Goal: Information Seeking & Learning: Learn about a topic

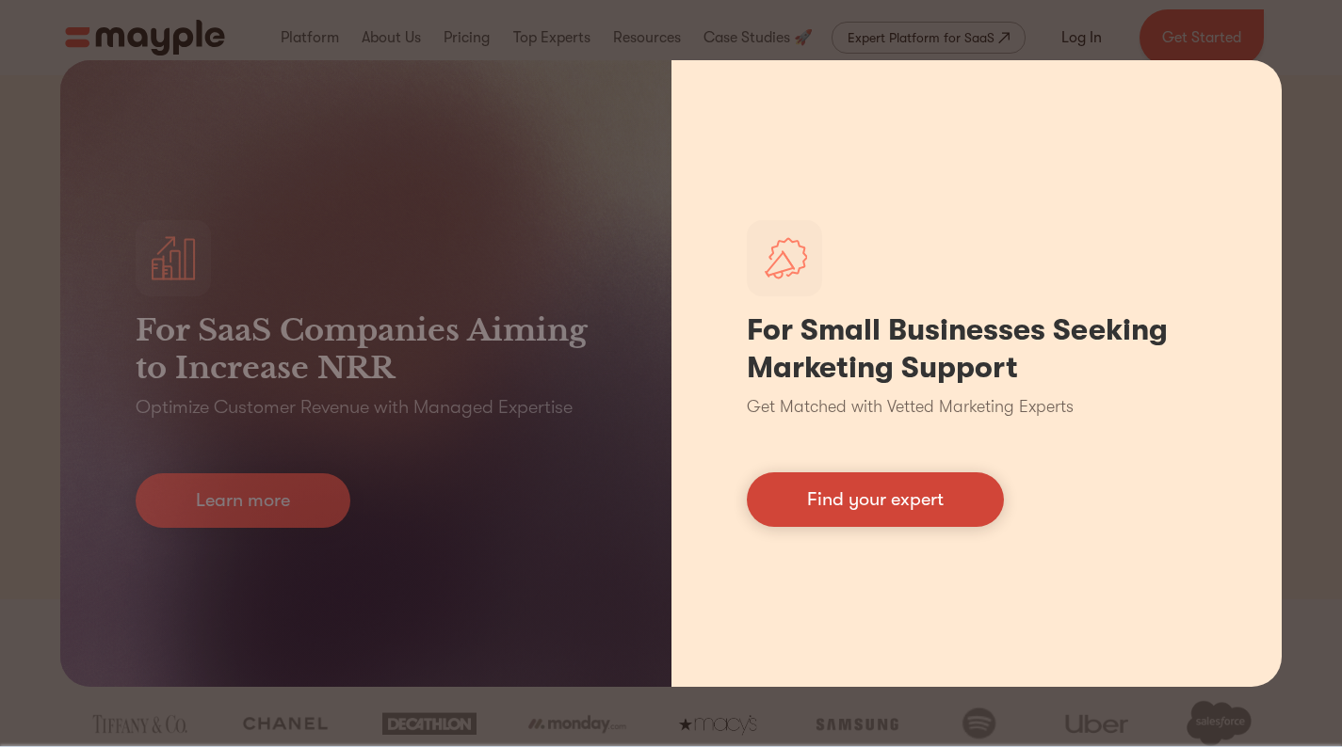
click at [879, 507] on link "Find your expert" at bounding box center [875, 500] width 257 height 55
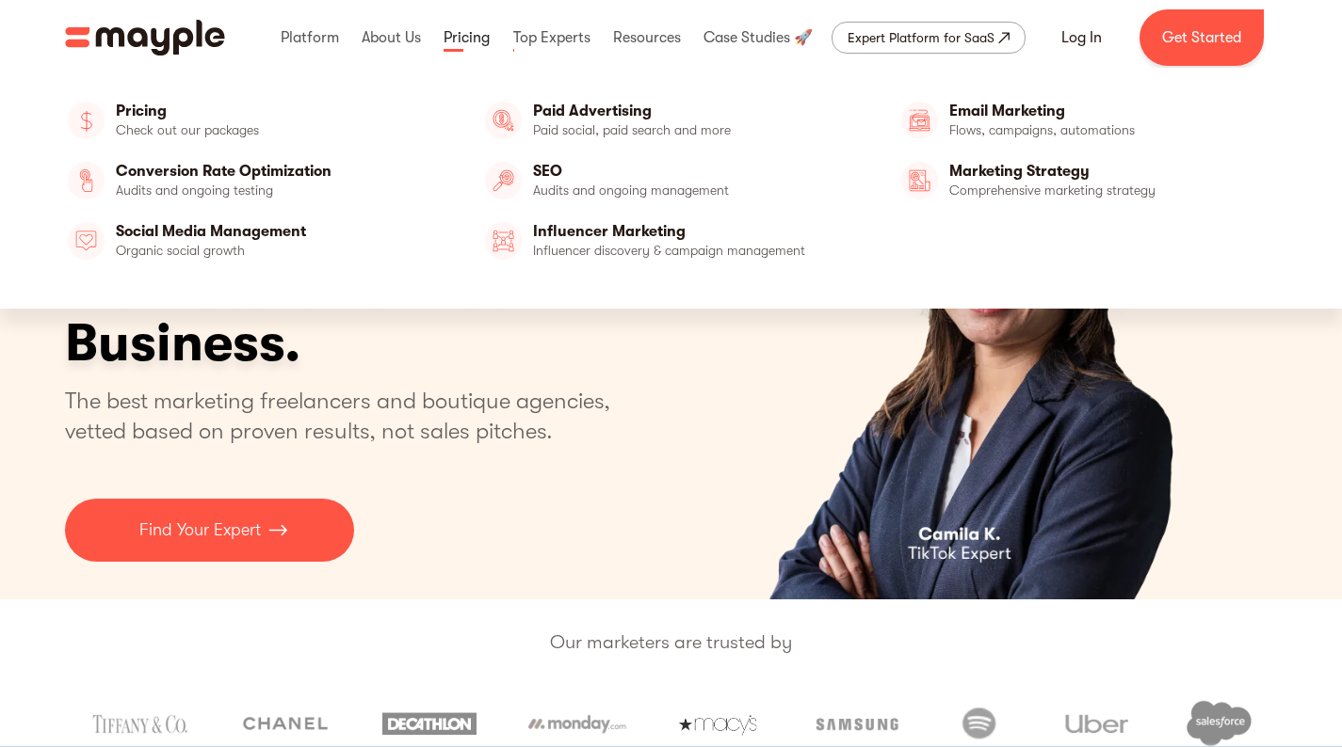
click at [462, 40] on link at bounding box center [467, 38] width 56 height 60
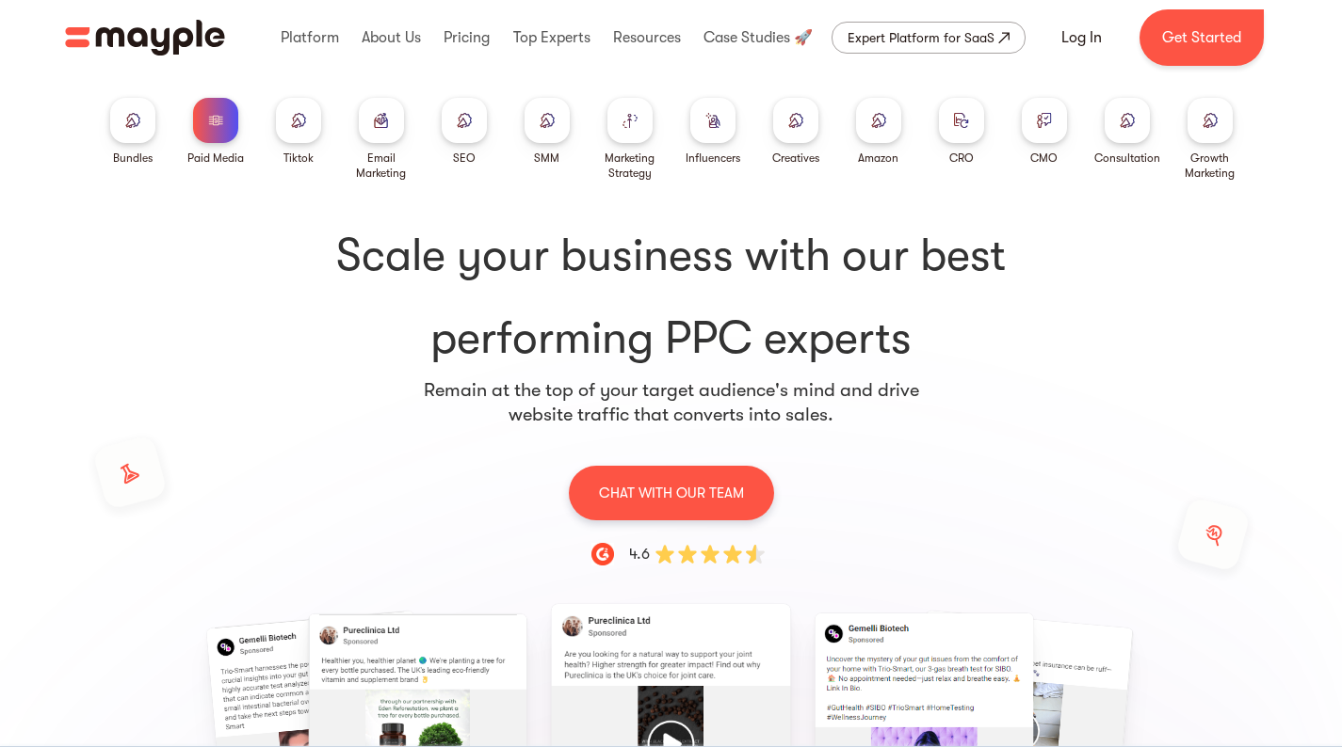
click at [876, 127] on div at bounding box center [878, 120] width 45 height 45
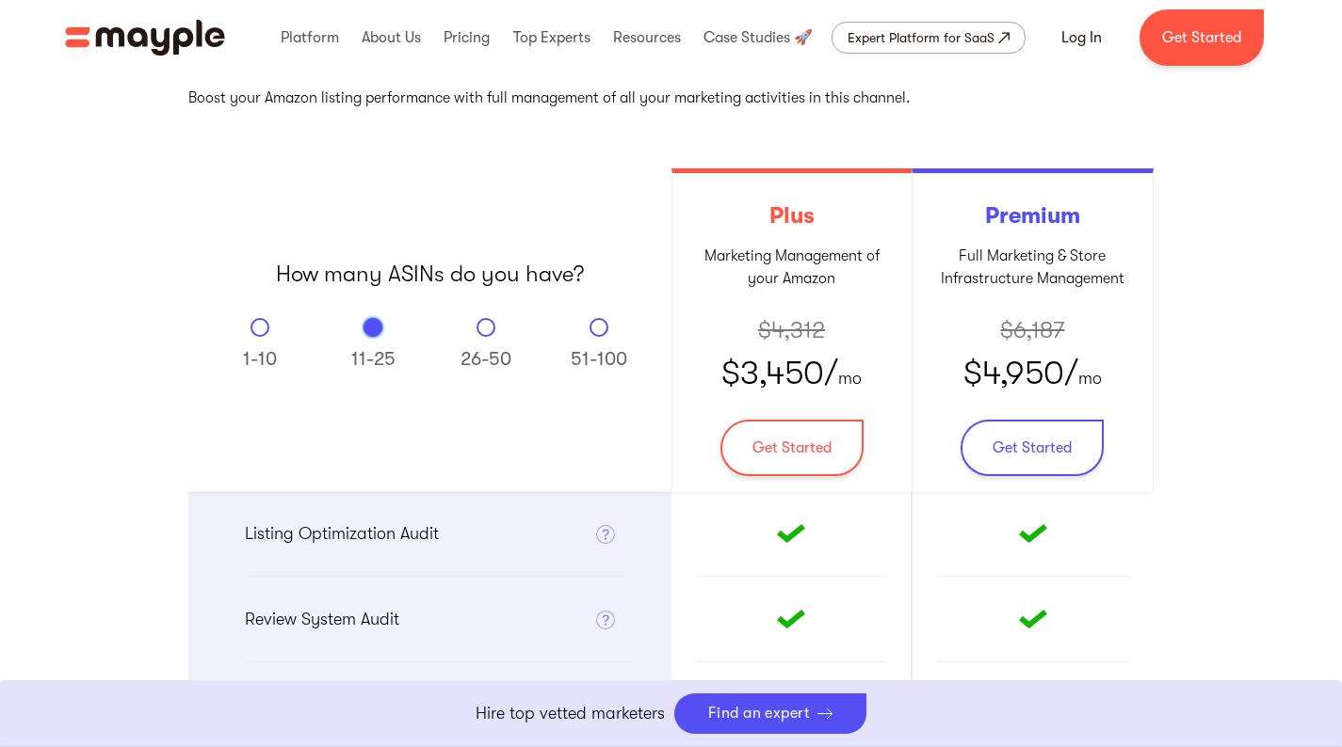
scroll to position [310, 0]
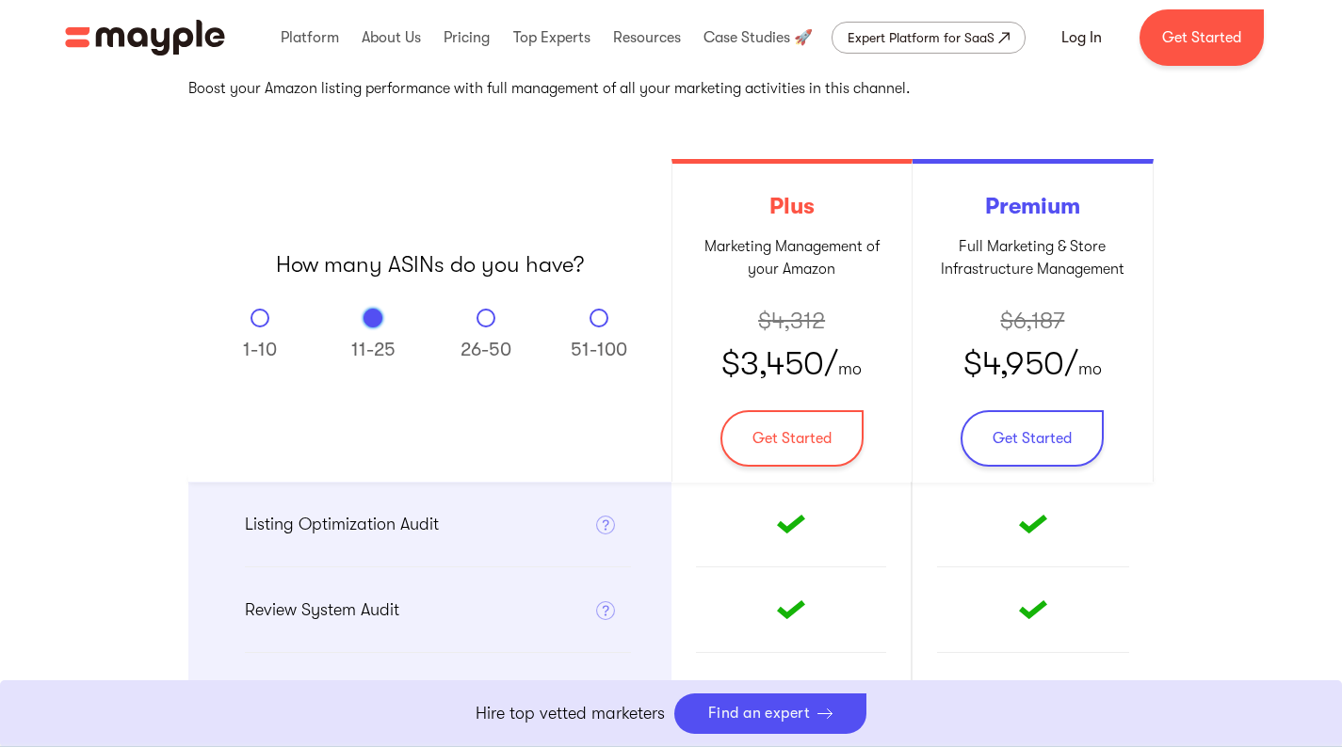
click at [484, 320] on div "Email Form" at bounding box center [485, 318] width 19 height 19
click at [484, 320] on input "26-50" at bounding box center [486, 315] width 12 height 12
radio input "true"
click at [596, 316] on div "Email Form" at bounding box center [598, 318] width 19 height 19
click at [596, 316] on input "51-100" at bounding box center [599, 315] width 12 height 12
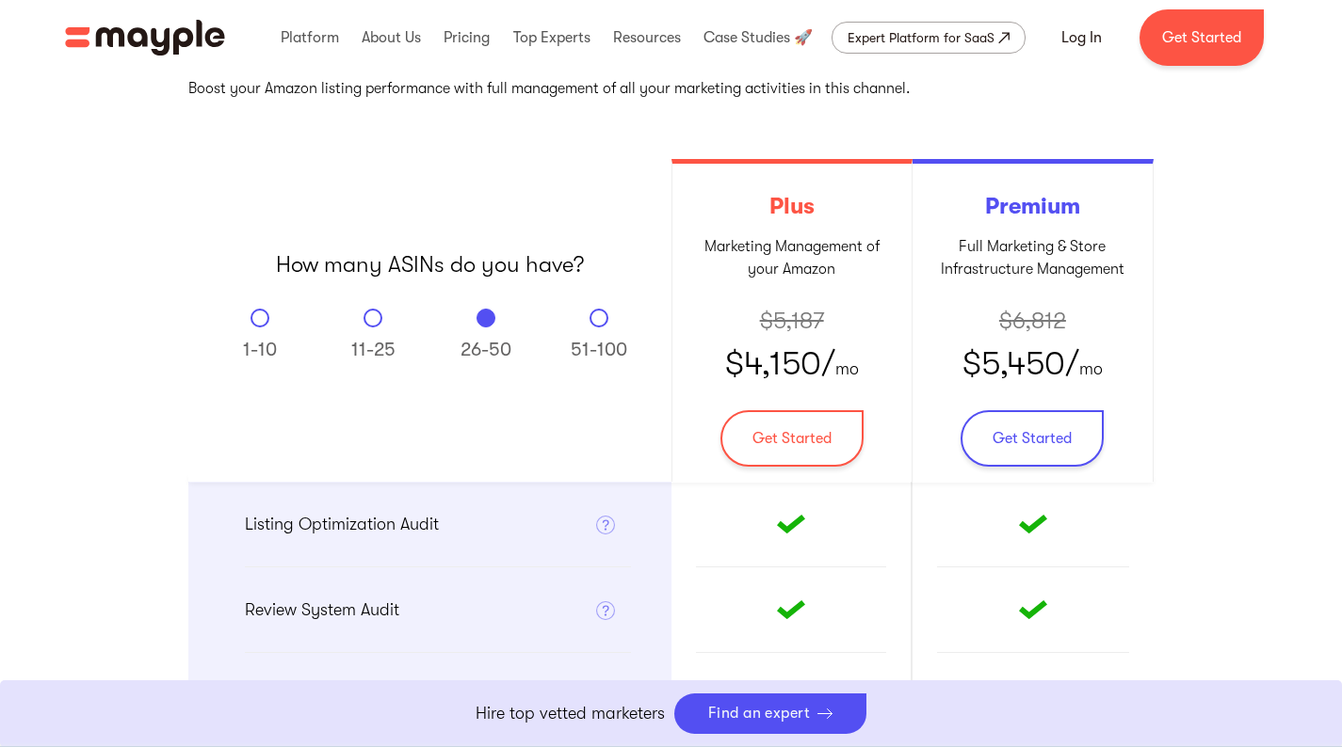
radio input "true"
click at [487, 319] on div "Email Form" at bounding box center [485, 318] width 19 height 19
click at [487, 319] on input "26-50" at bounding box center [486, 315] width 12 height 12
radio input "true"
click at [375, 321] on div "Email Form" at bounding box center [372, 318] width 19 height 19
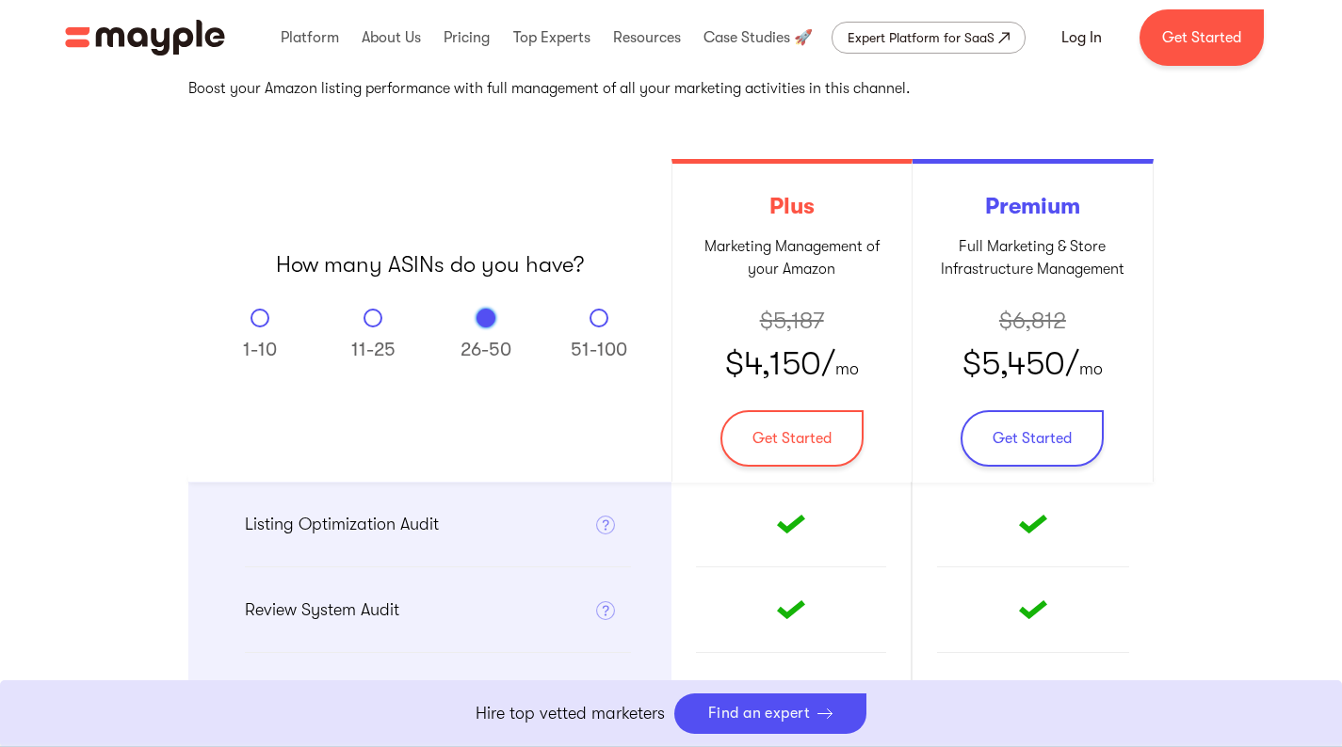
click at [375, 321] on input "11-25" at bounding box center [373, 315] width 12 height 12
radio input "true"
click at [254, 313] on div "Email Form" at bounding box center [259, 318] width 19 height 19
click at [254, 313] on input "1-10" at bounding box center [260, 315] width 12 height 12
radio input "true"
